Goal: Information Seeking & Learning: Check status

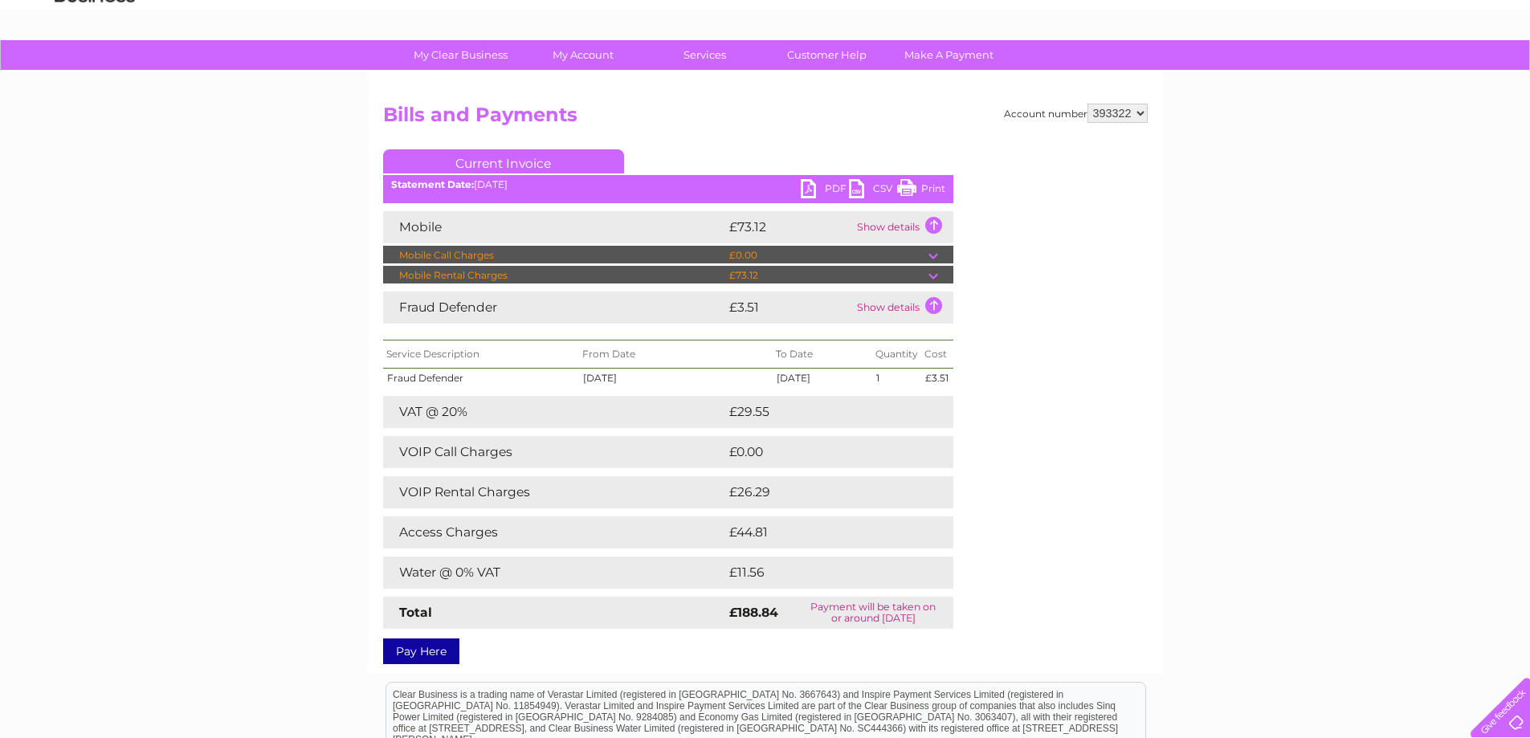
click at [1263, 548] on div "My Clear Business Login Details My Details My Preferences Link Account My Accou…" at bounding box center [765, 494] width 1530 height 908
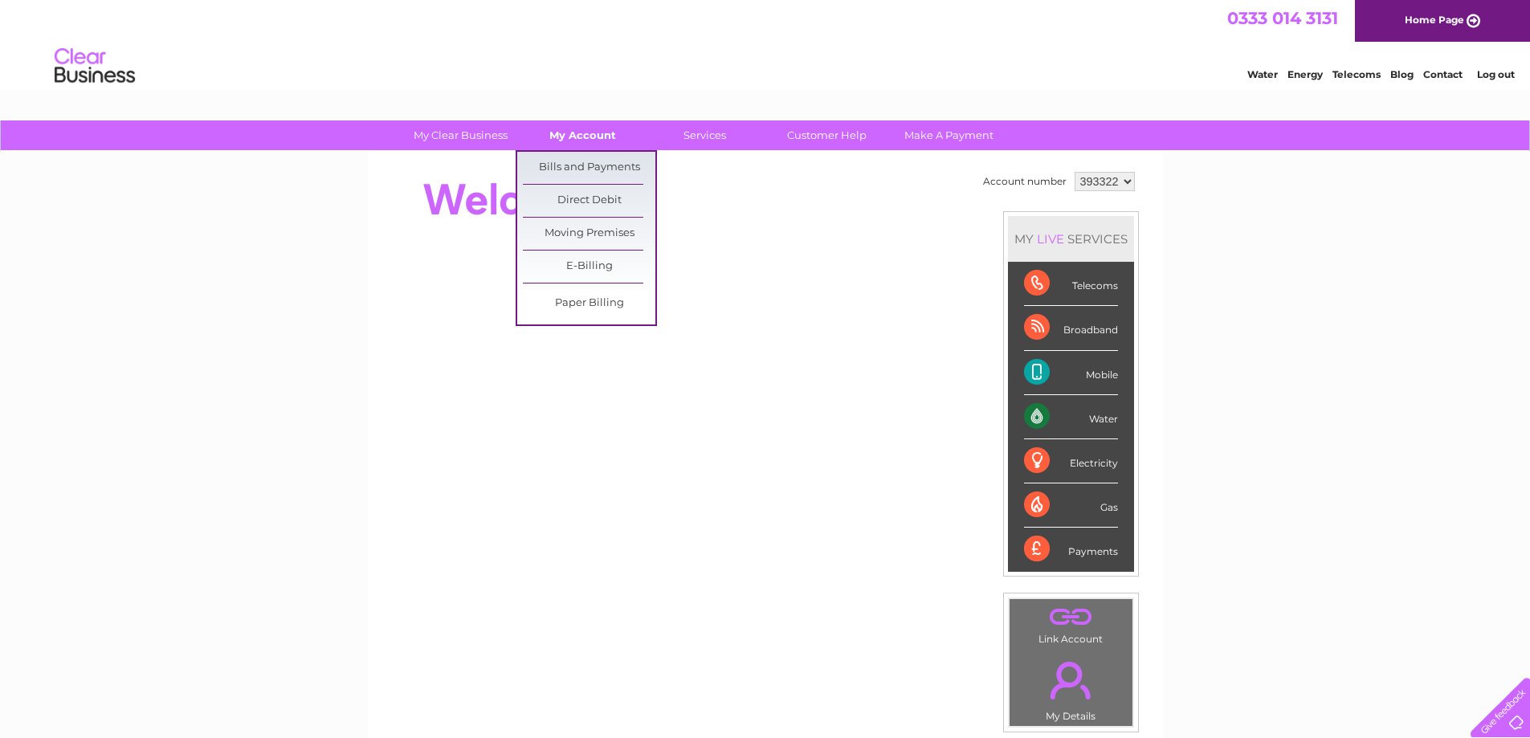
click at [611, 134] on link "My Account" at bounding box center [582, 135] width 133 height 30
click at [609, 170] on link "Bills and Payments" at bounding box center [589, 168] width 133 height 32
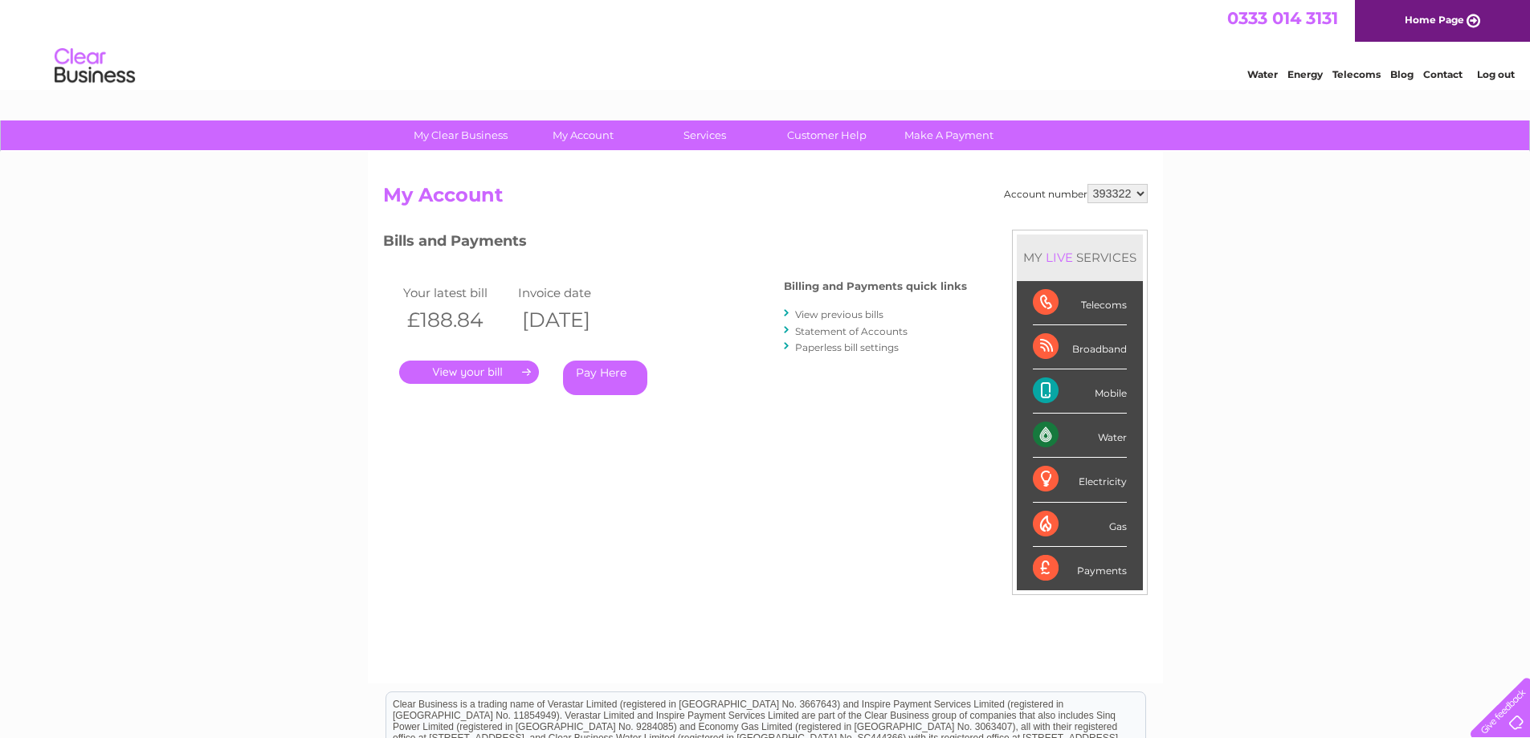
click at [822, 316] on link "View previous bills" at bounding box center [839, 314] width 88 height 12
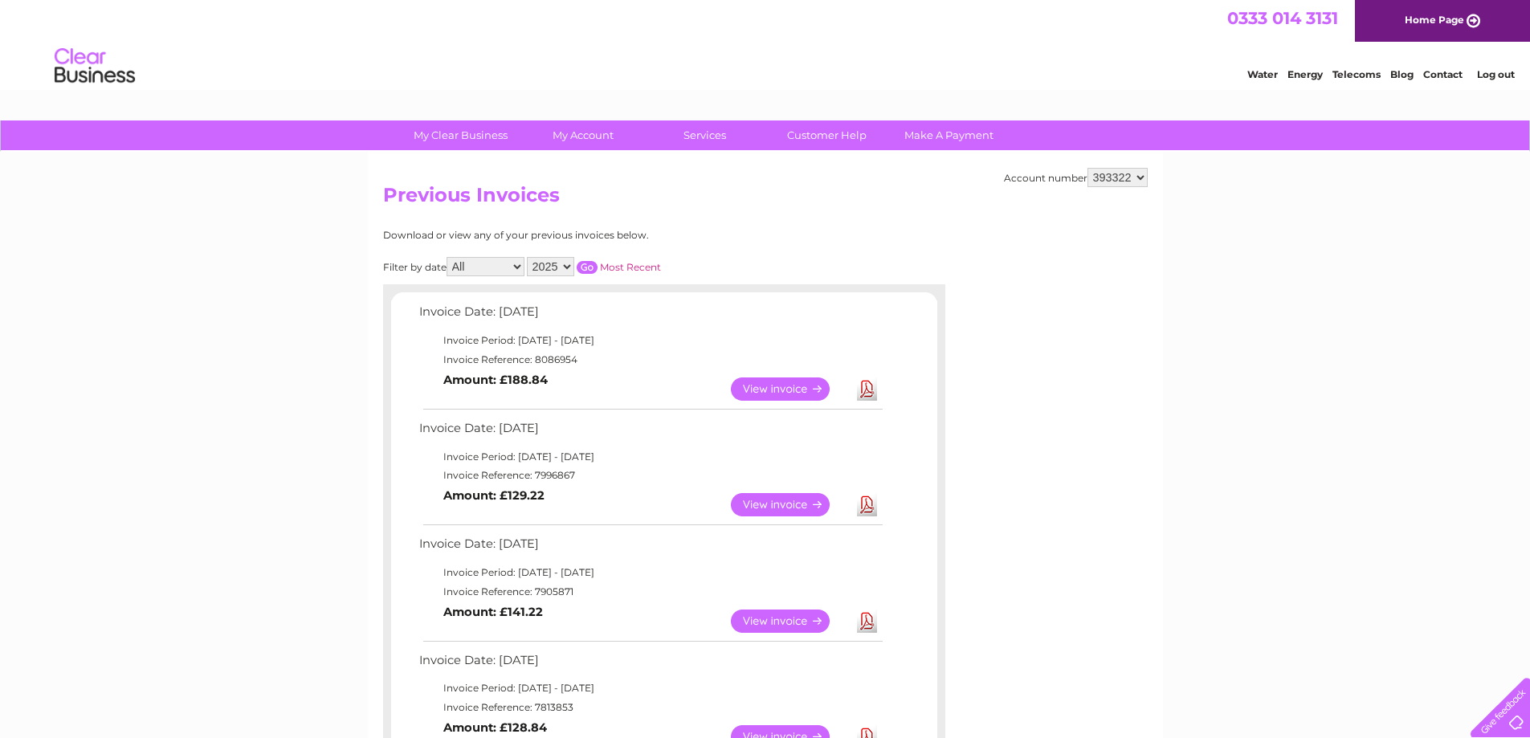
click at [796, 506] on link "View" at bounding box center [790, 504] width 118 height 23
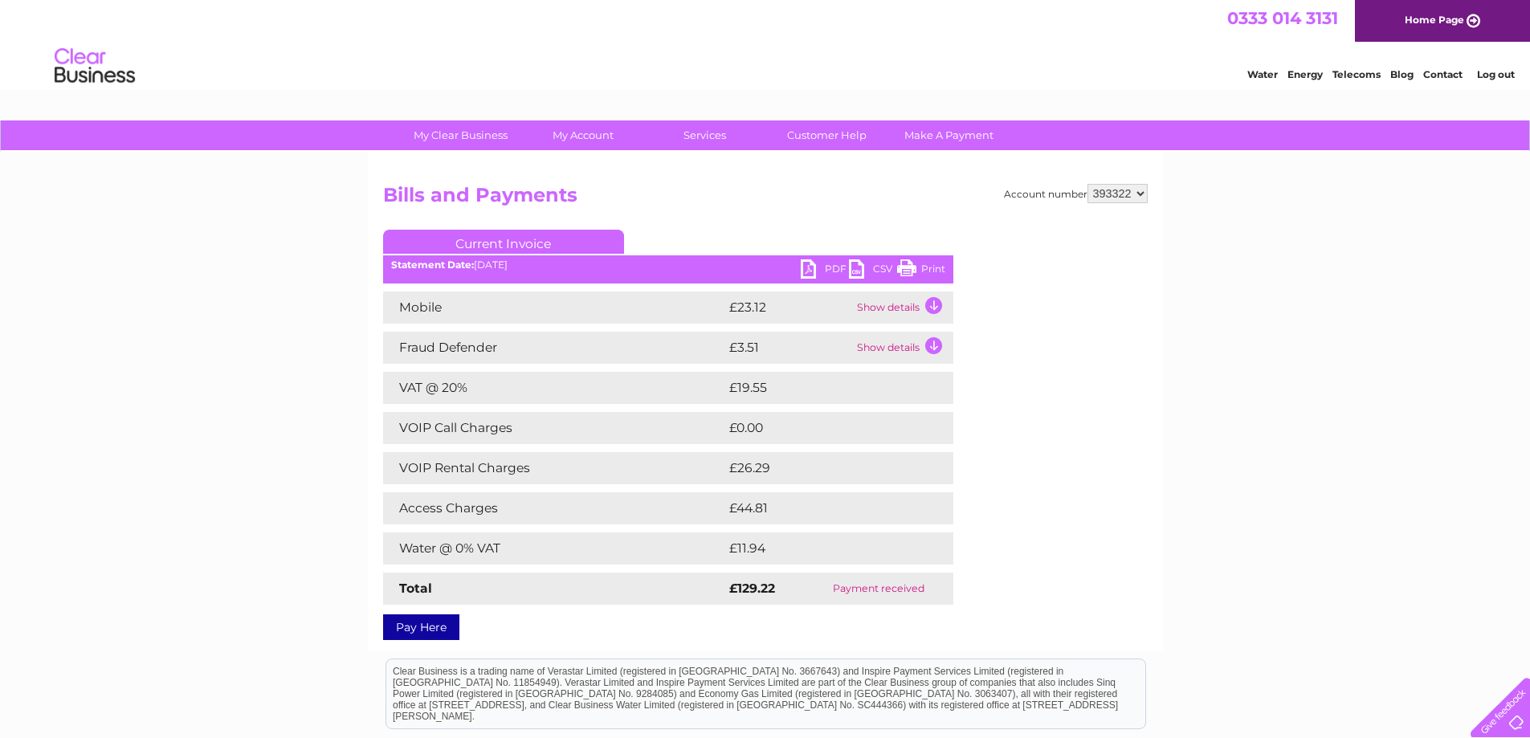
click at [1129, 194] on select "393322" at bounding box center [1118, 193] width 60 height 19
click at [1168, 278] on div "My Clear Business Login Details My Details My Preferences Link Account My Accou…" at bounding box center [765, 522] width 1530 height 805
click at [1141, 194] on select "393322" at bounding box center [1118, 193] width 60 height 19
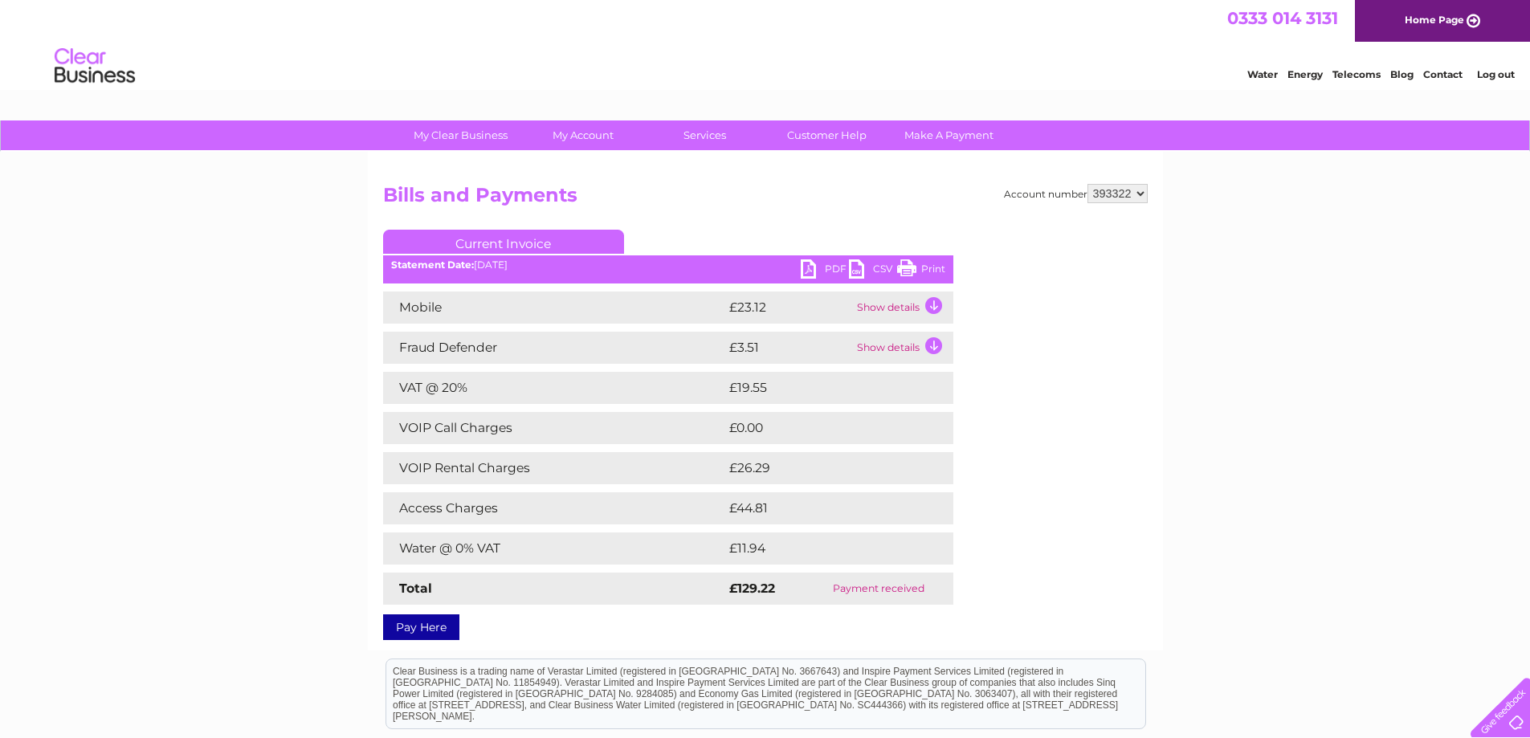
click at [1193, 251] on div "My Clear Business Login Details My Details My Preferences Link Account My Accou…" at bounding box center [765, 522] width 1530 height 805
